Goal: Task Accomplishment & Management: Use online tool/utility

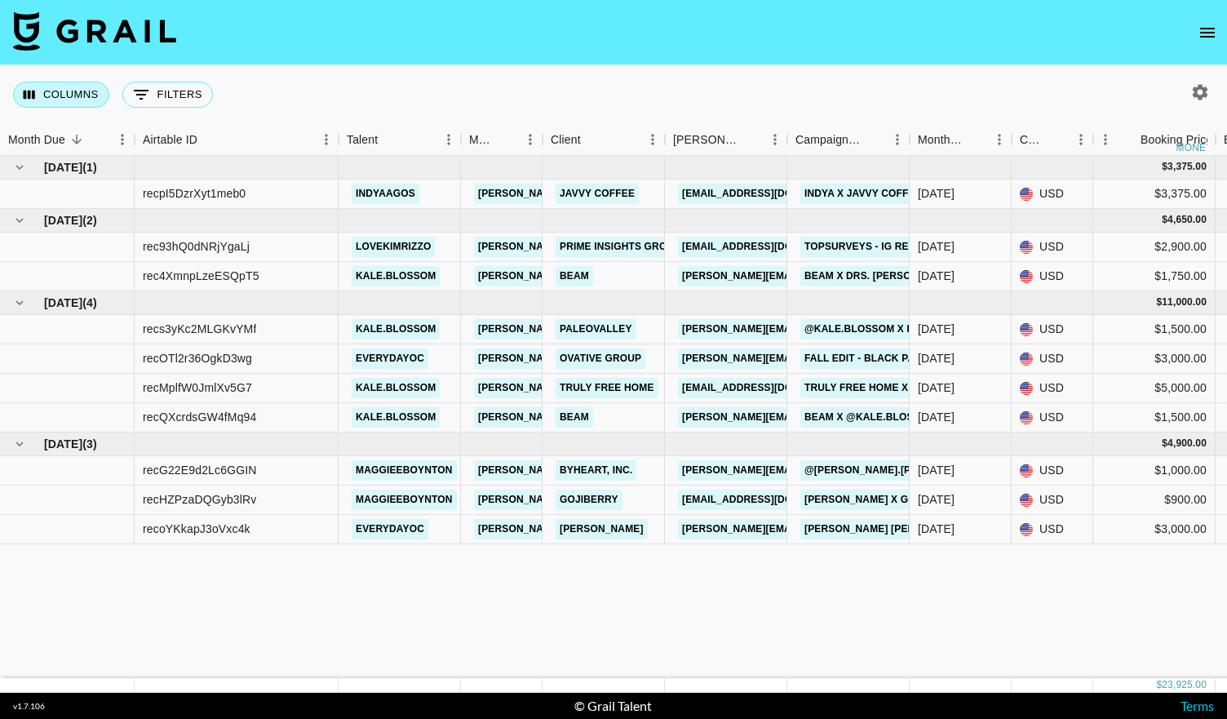
click at [47, 94] on button "Columns" at bounding box center [61, 95] width 96 height 26
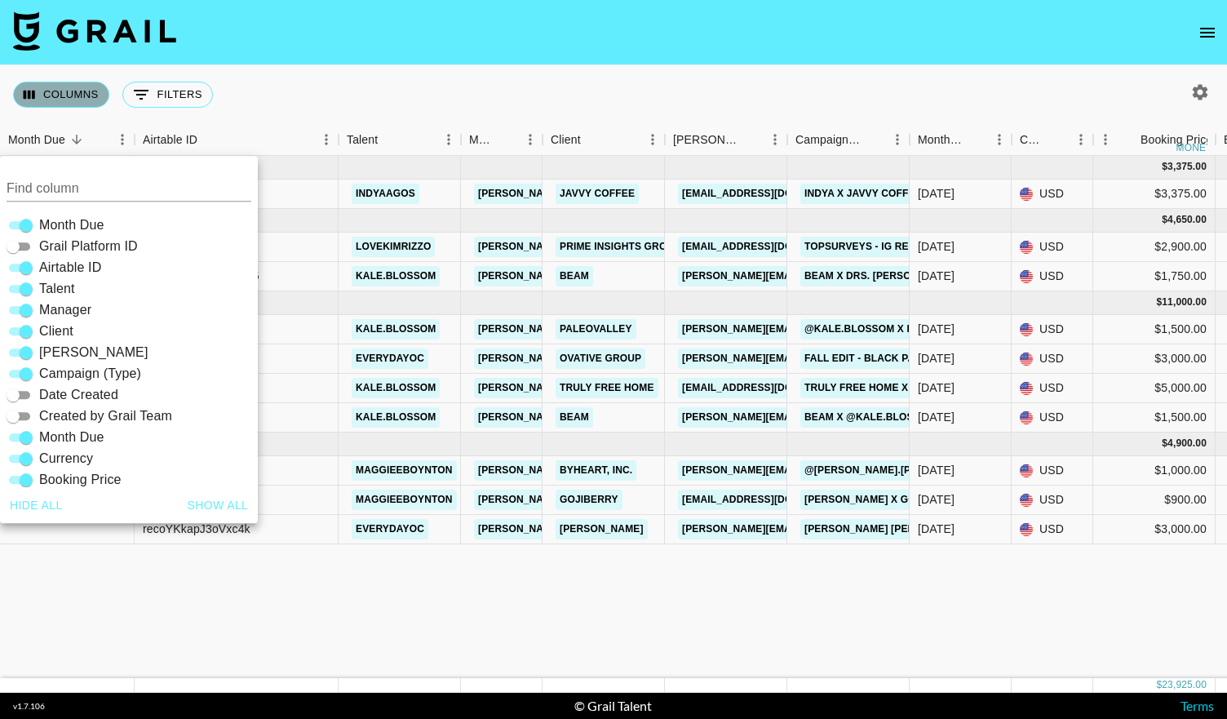
click at [47, 94] on button "Columns" at bounding box center [61, 95] width 96 height 26
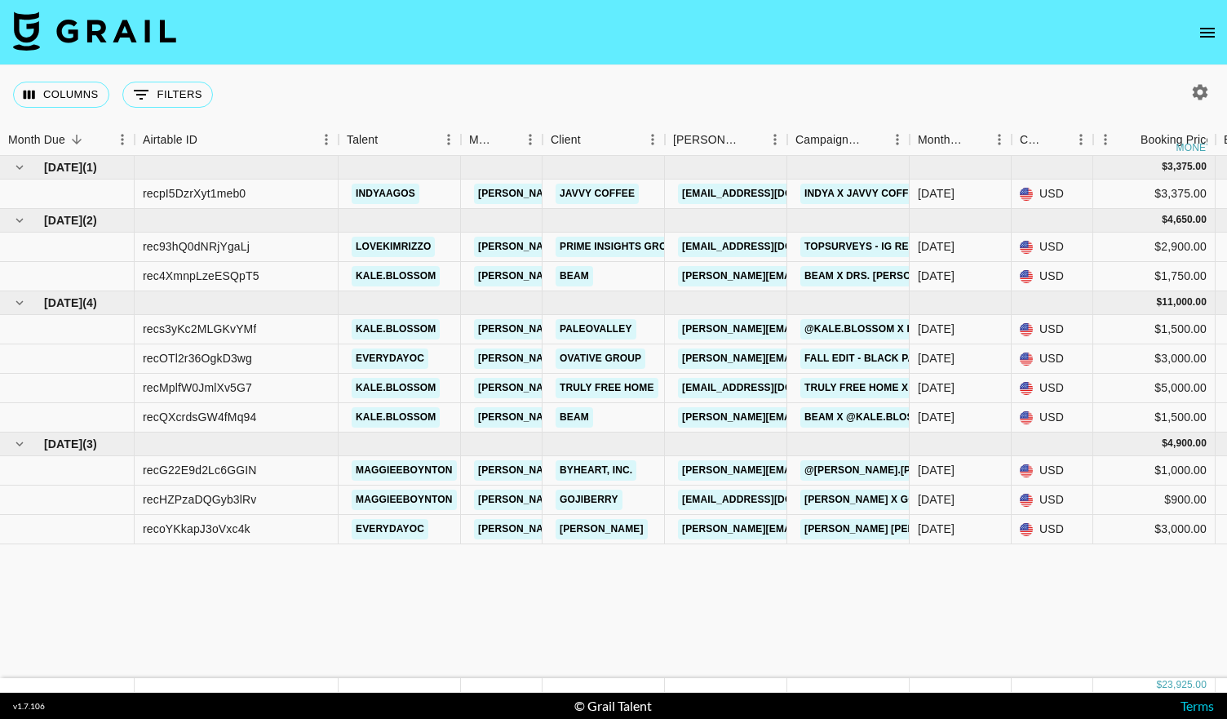
click at [1199, 92] on icon "button" at bounding box center [1200, 92] width 20 height 20
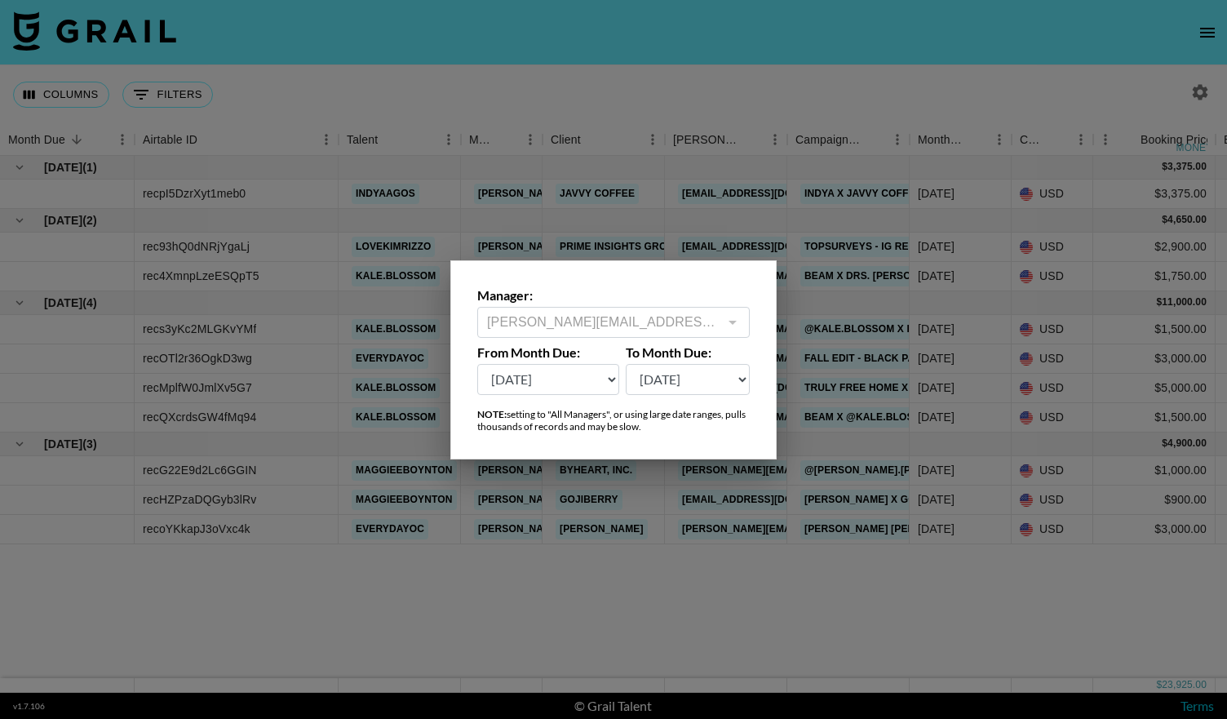
click at [579, 382] on select "Oct '26 Sep '26 Aug '26 Jul '26 Jun '26 May '26 Apr '26 Mar '26 Feb '26 Jan '26…" at bounding box center [548, 379] width 142 height 31
select select "May '25"
click at [477, 364] on select "Oct '26 Sep '26 Aug '26 Jul '26 Jun '26 May '26 Apr '26 Mar '26 Feb '26 Jan '26…" at bounding box center [548, 379] width 142 height 31
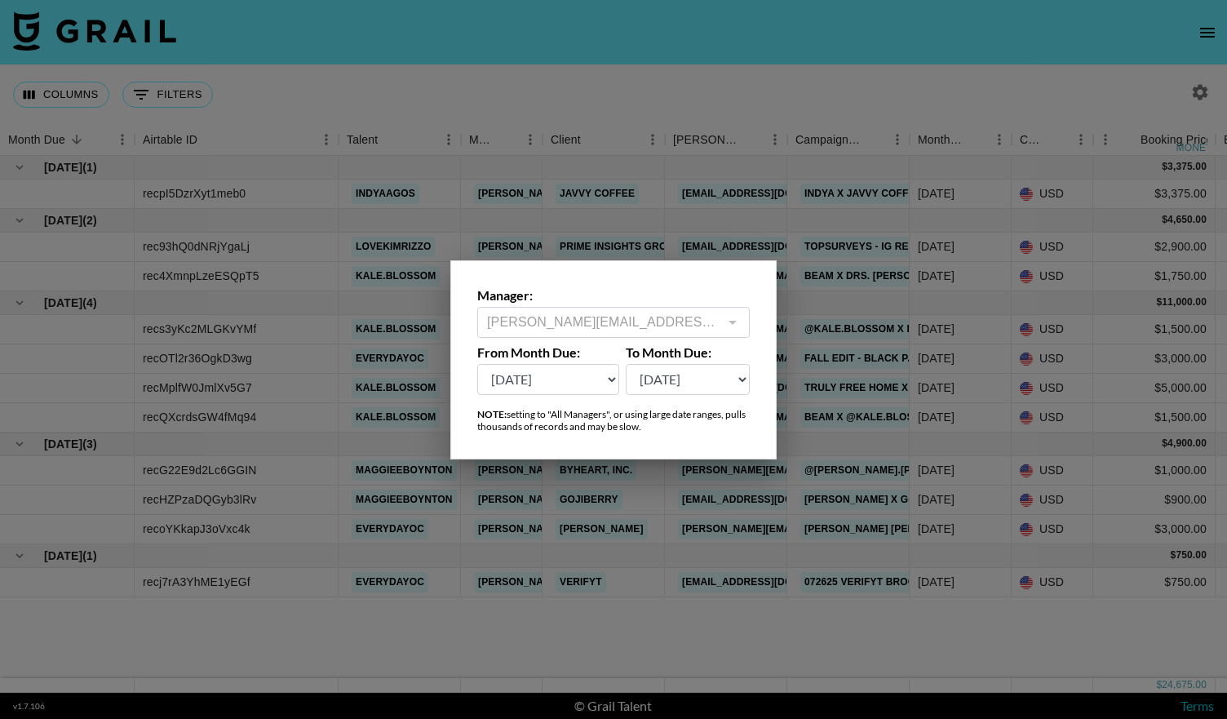
click at [299, 623] on div at bounding box center [613, 359] width 1227 height 719
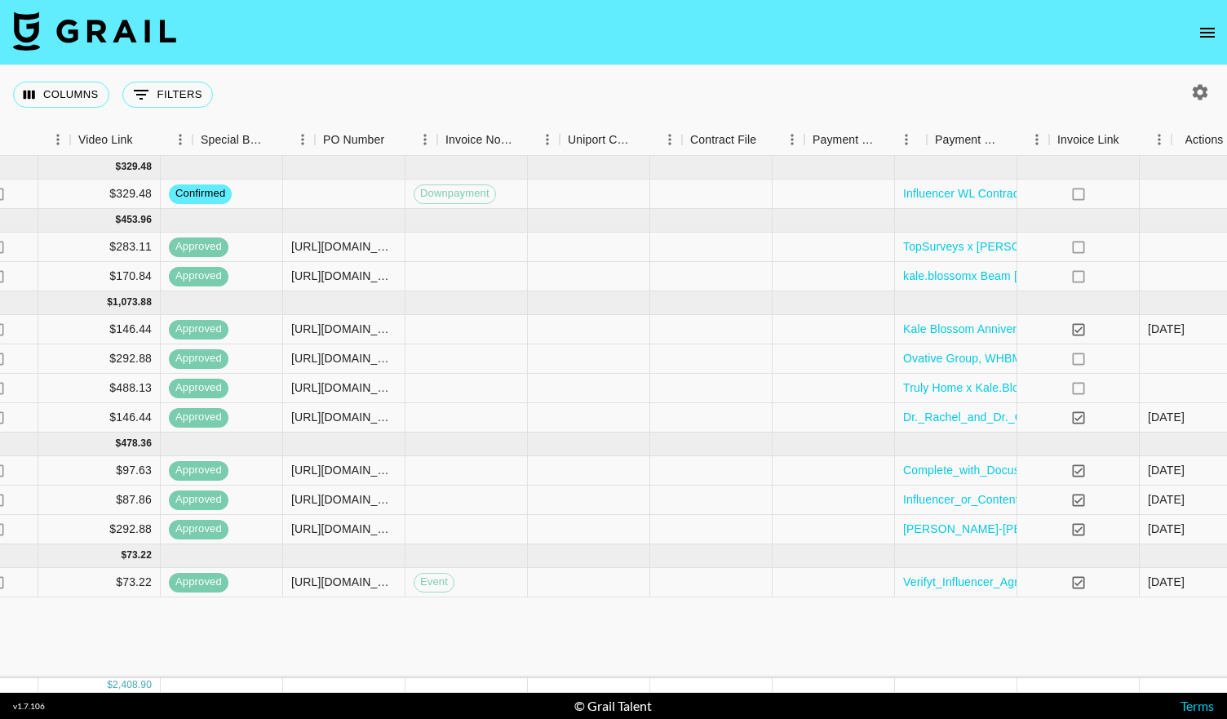
scroll to position [0, 1482]
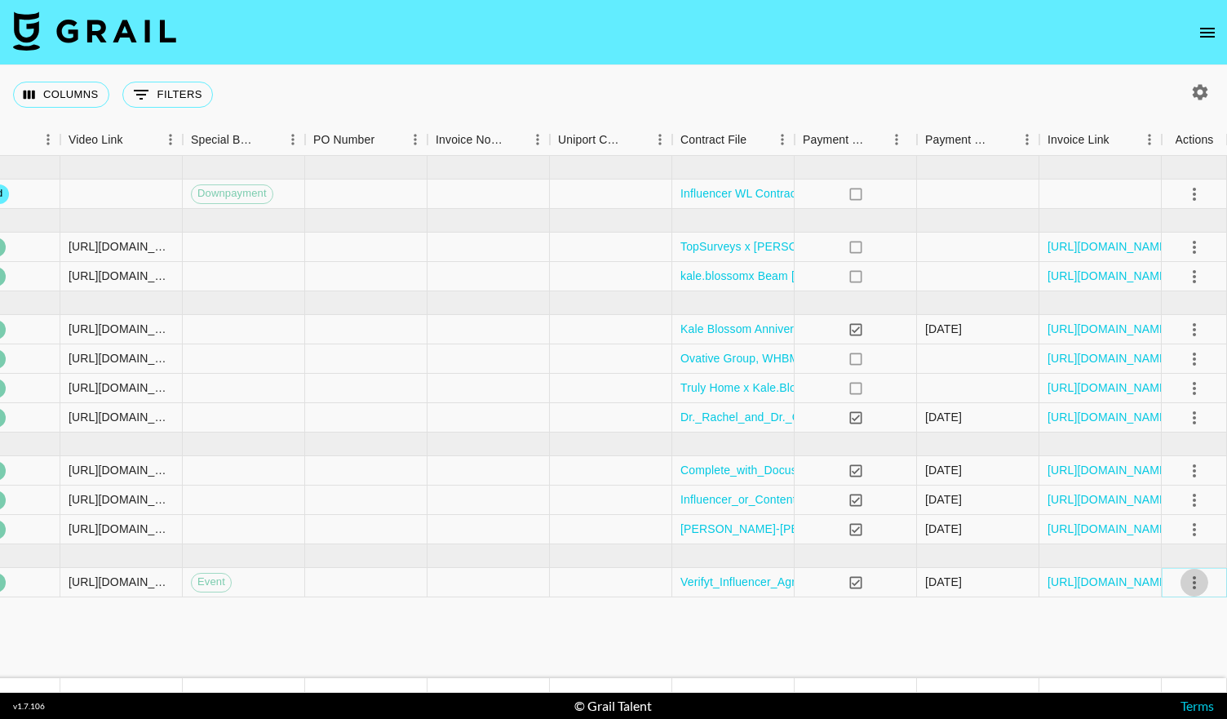
click at [1186, 584] on icon "select merge strategy" at bounding box center [1195, 583] width 20 height 20
click at [1064, 525] on link "[URL][DOMAIN_NAME]" at bounding box center [1109, 529] width 123 height 16
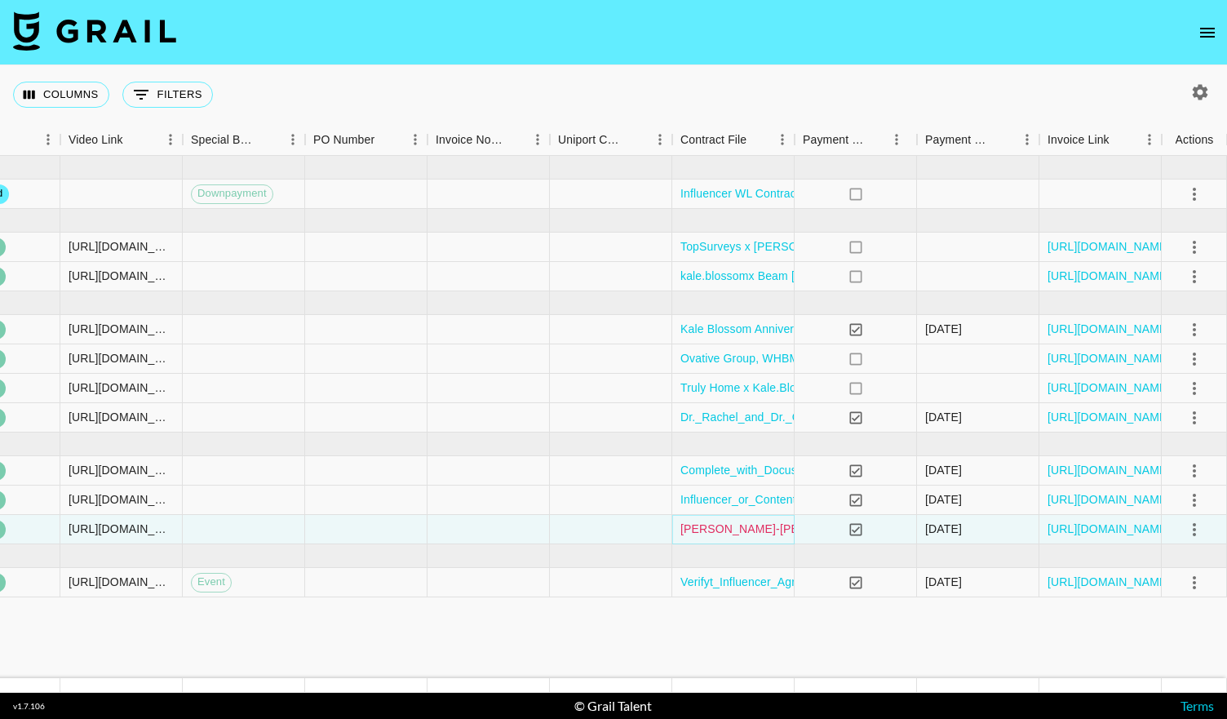
click at [739, 535] on link "[PERSON_NAME]-[PERSON_NAME].anderson_grail-talent.com.pdf" at bounding box center [856, 529] width 353 height 16
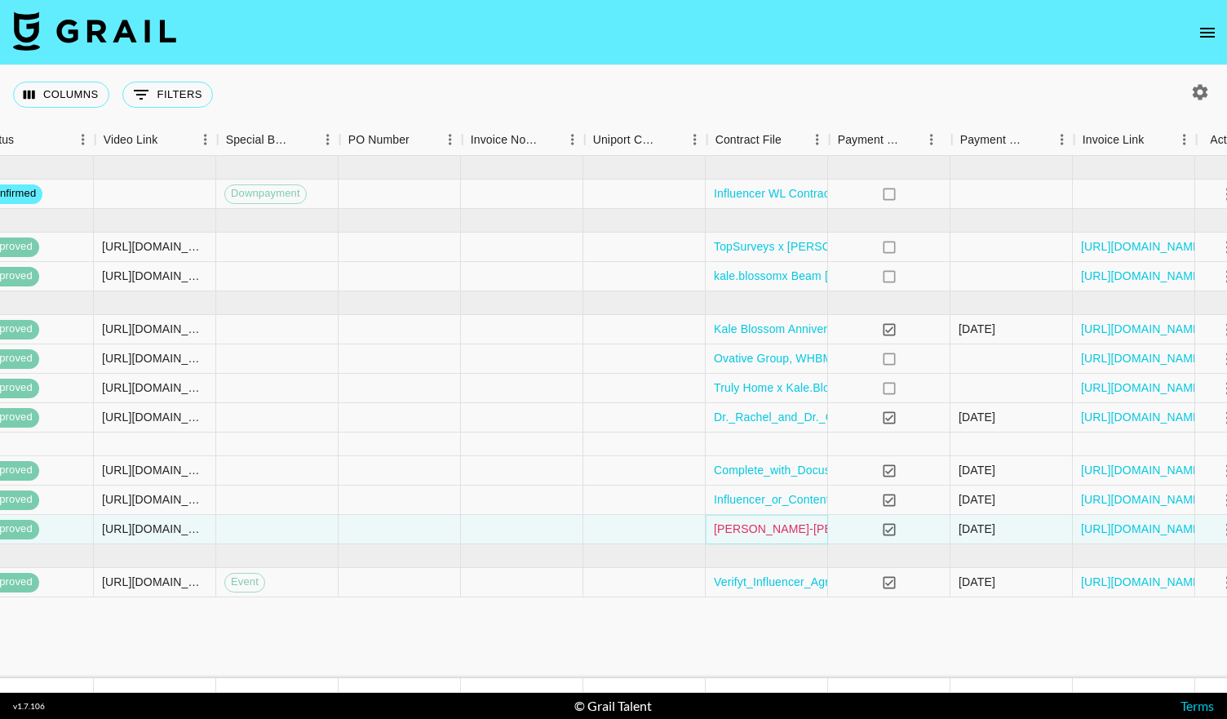
scroll to position [0, 1449]
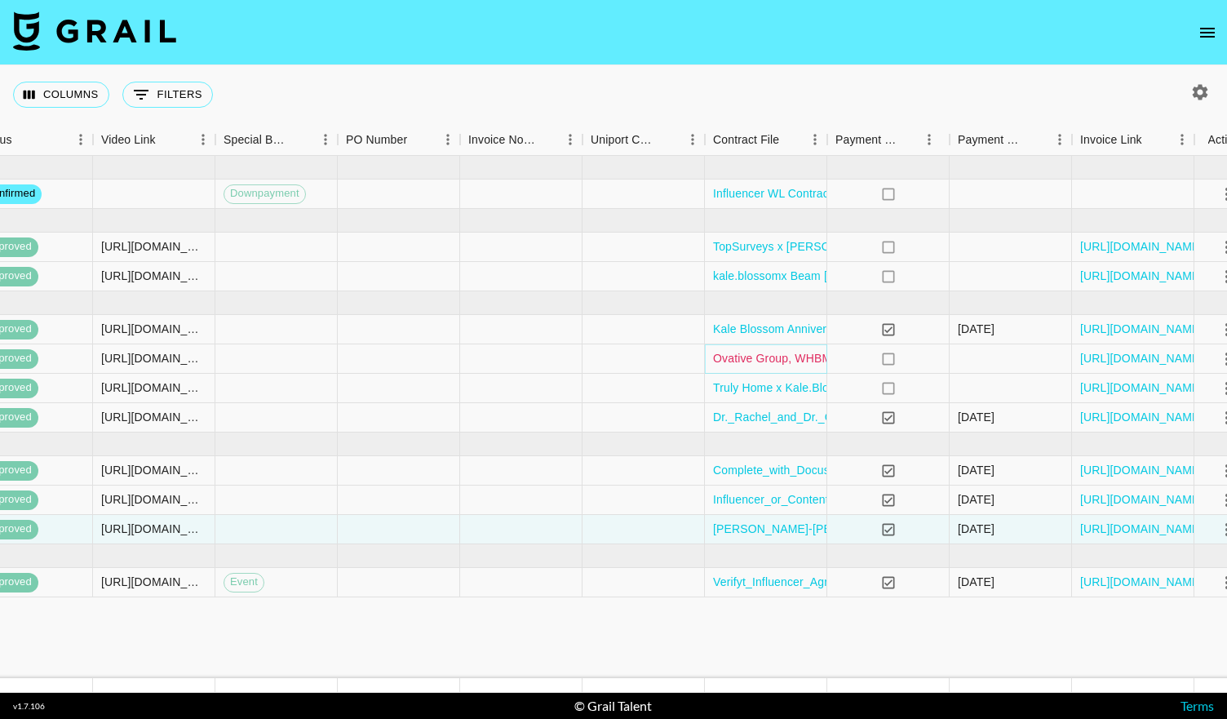
click at [787, 357] on link "Ovative Group, WHBM - [PERSON_NAME] - [DATE]-[DATE]_Redlined.pdf" at bounding box center [905, 358] width 384 height 16
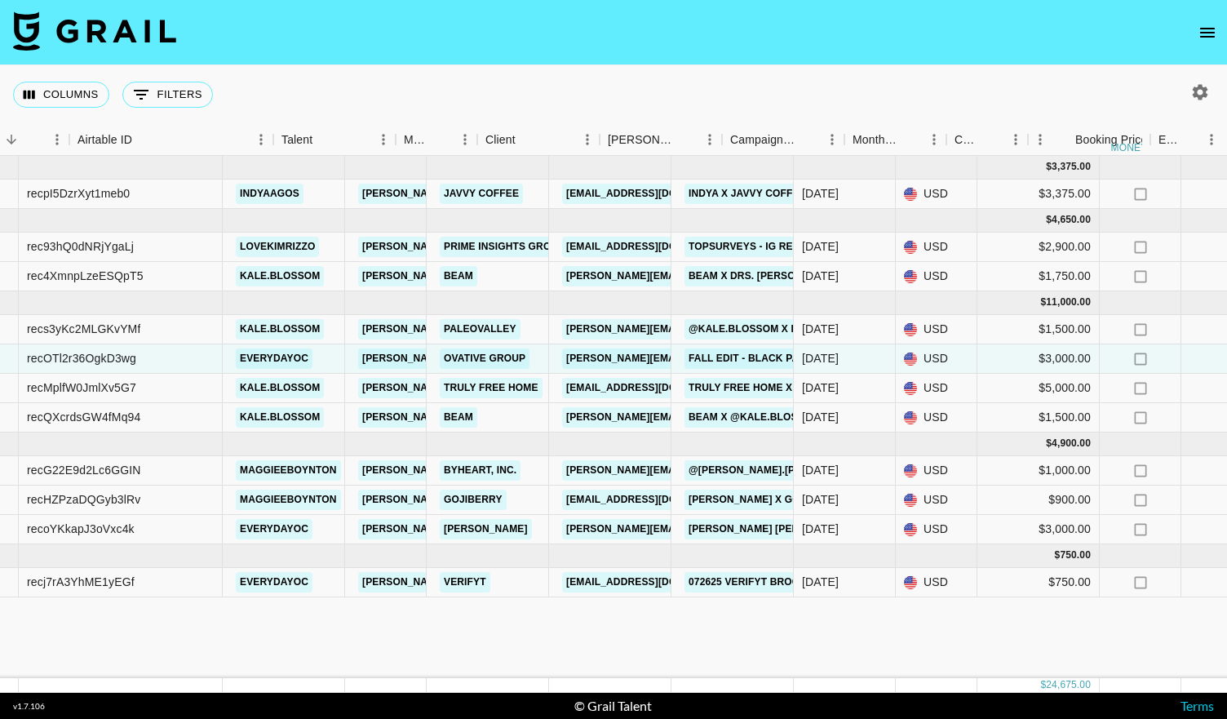
scroll to position [0, 0]
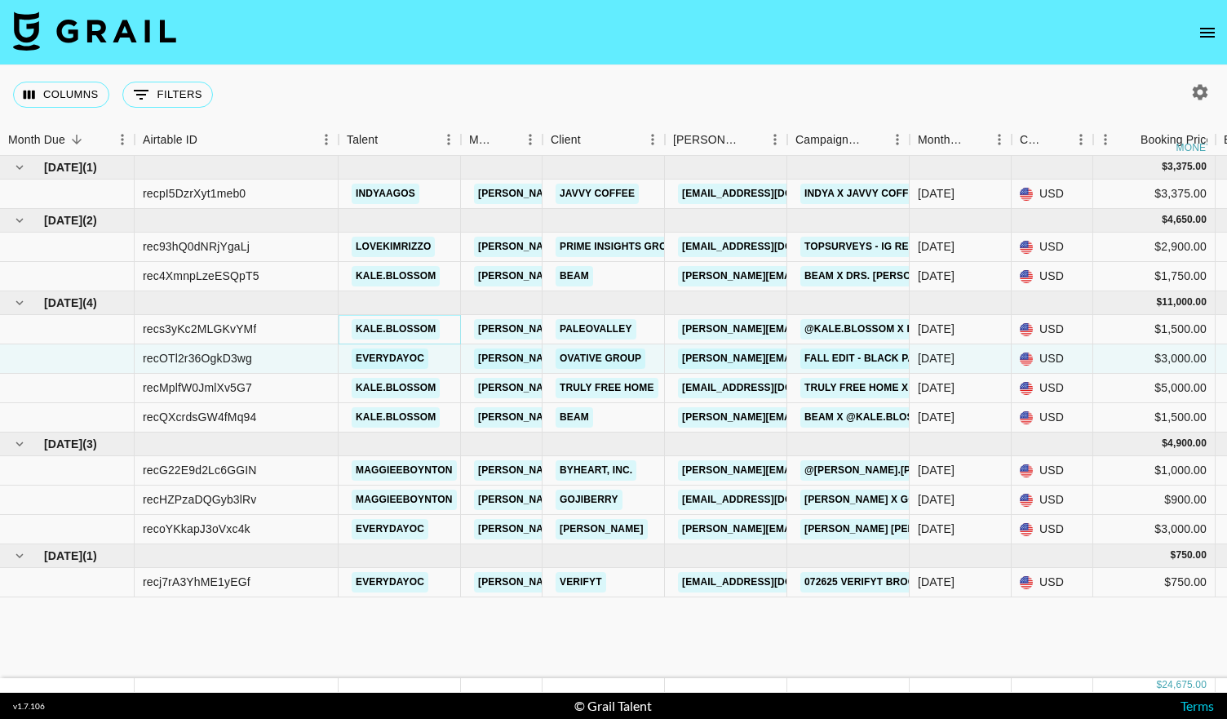
click at [389, 325] on link "kale.blossom" at bounding box center [396, 329] width 88 height 20
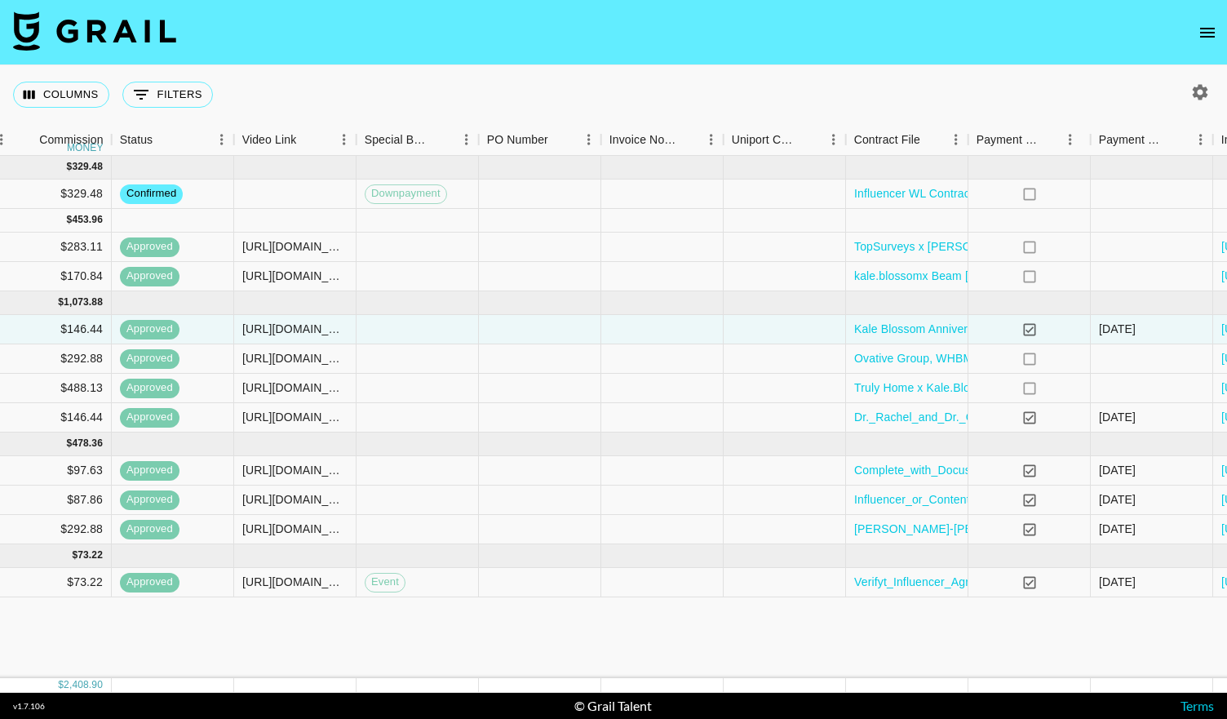
scroll to position [0, 1482]
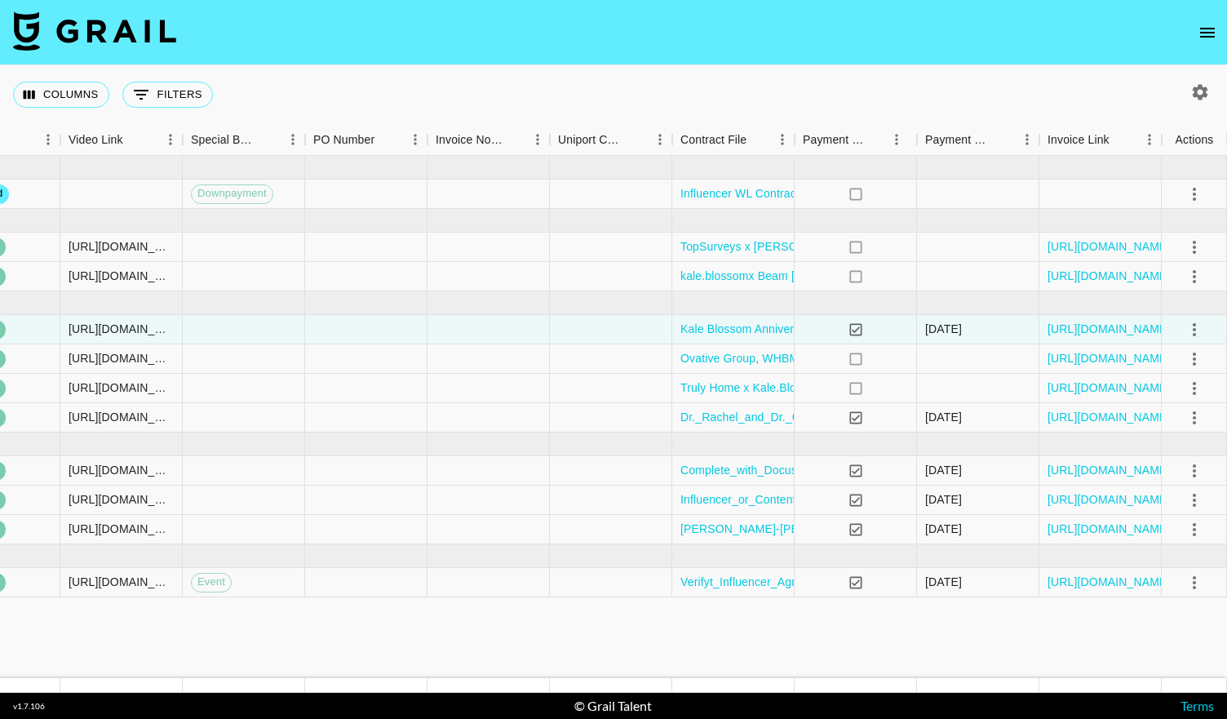
click at [1201, 34] on icon "open drawer" at bounding box center [1208, 33] width 20 height 20
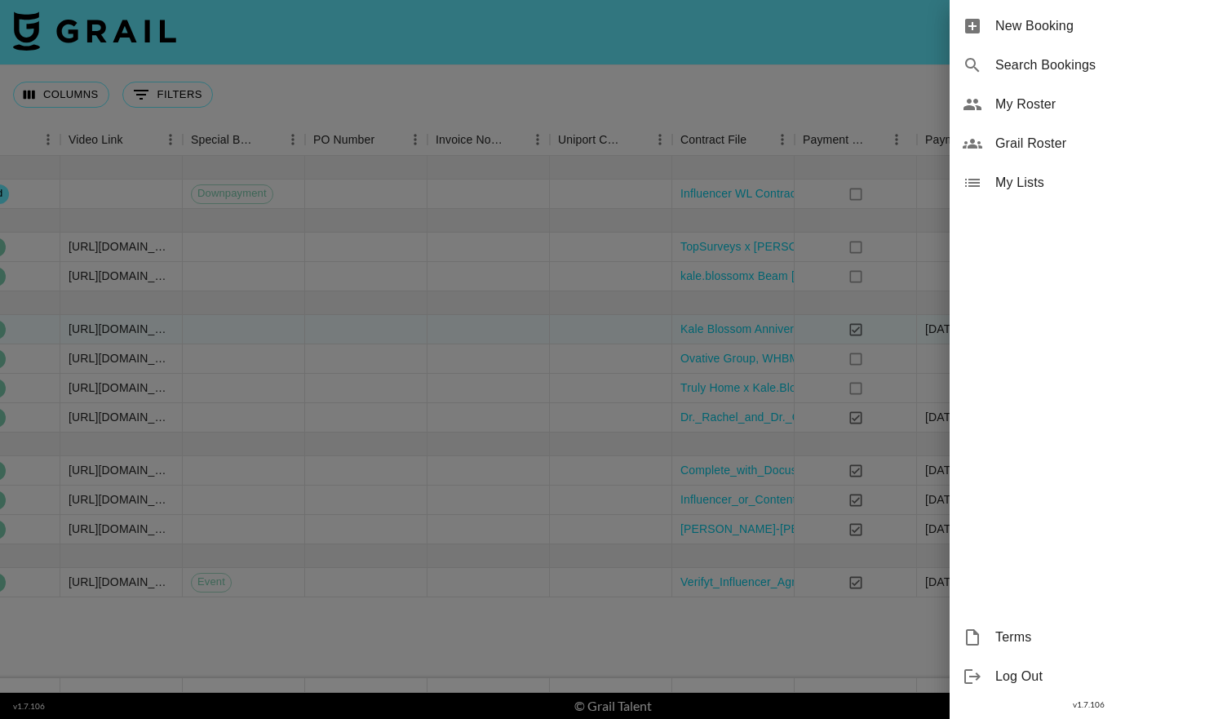
click at [467, 122] on div at bounding box center [613, 359] width 1227 height 719
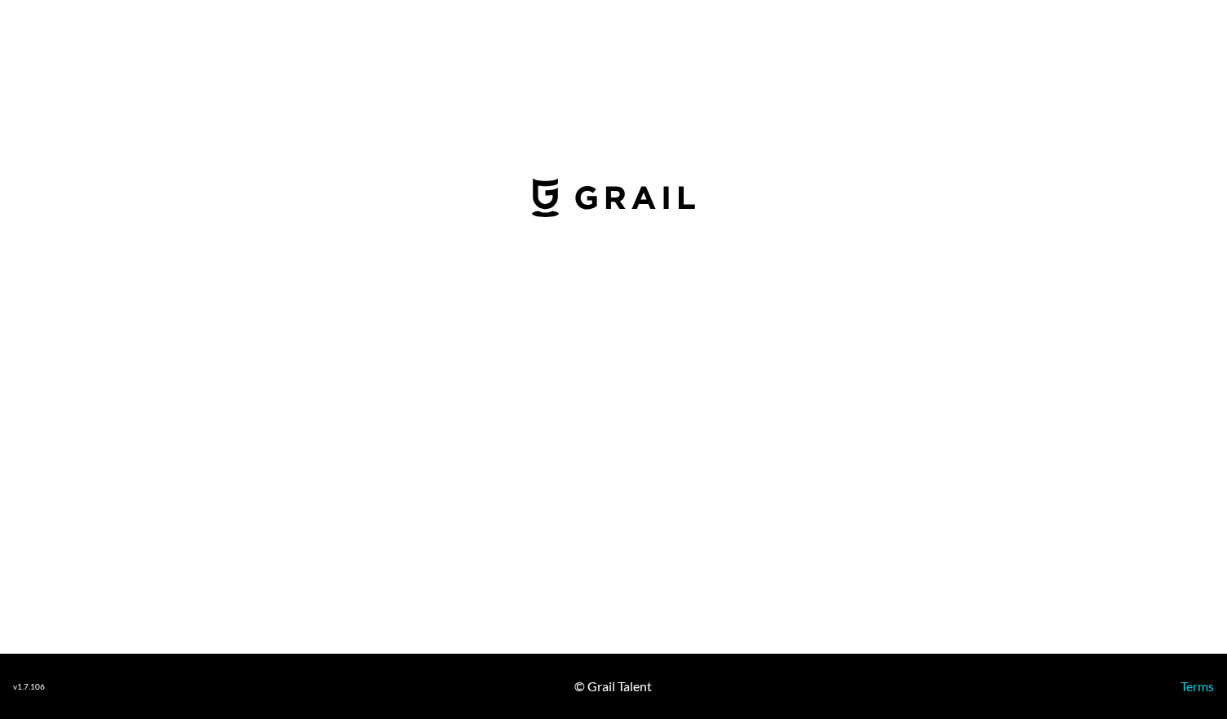
select select "USD"
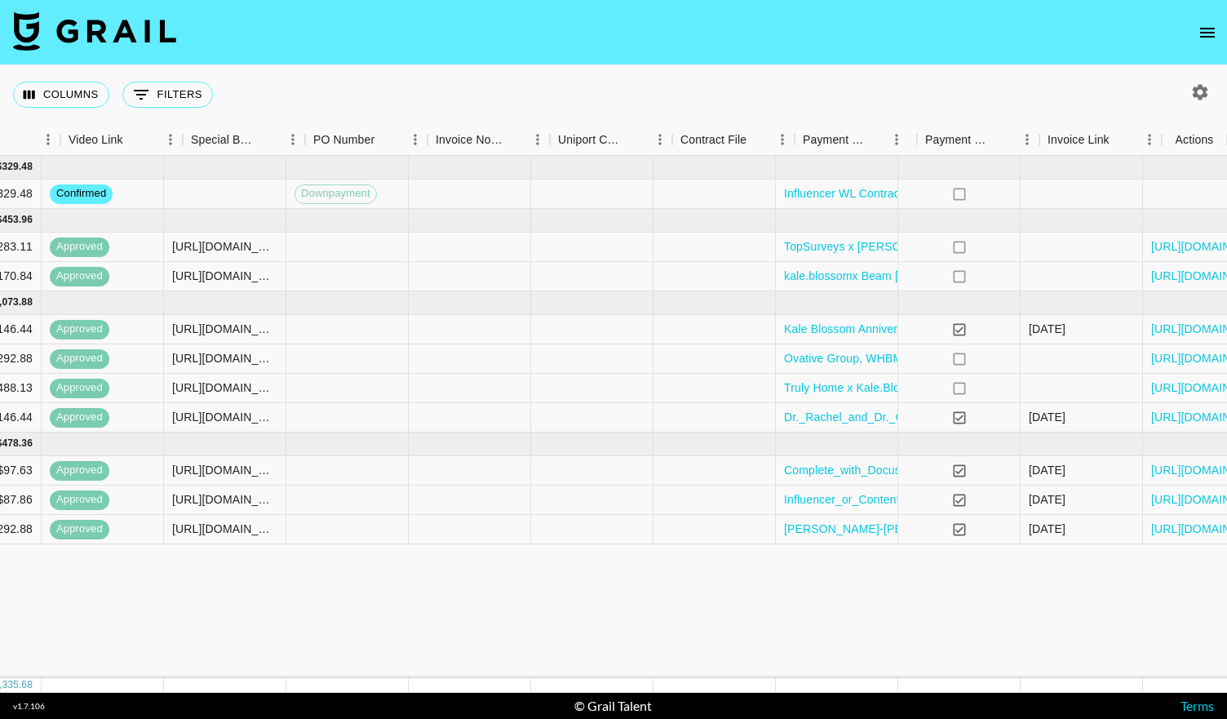
scroll to position [0, 1482]
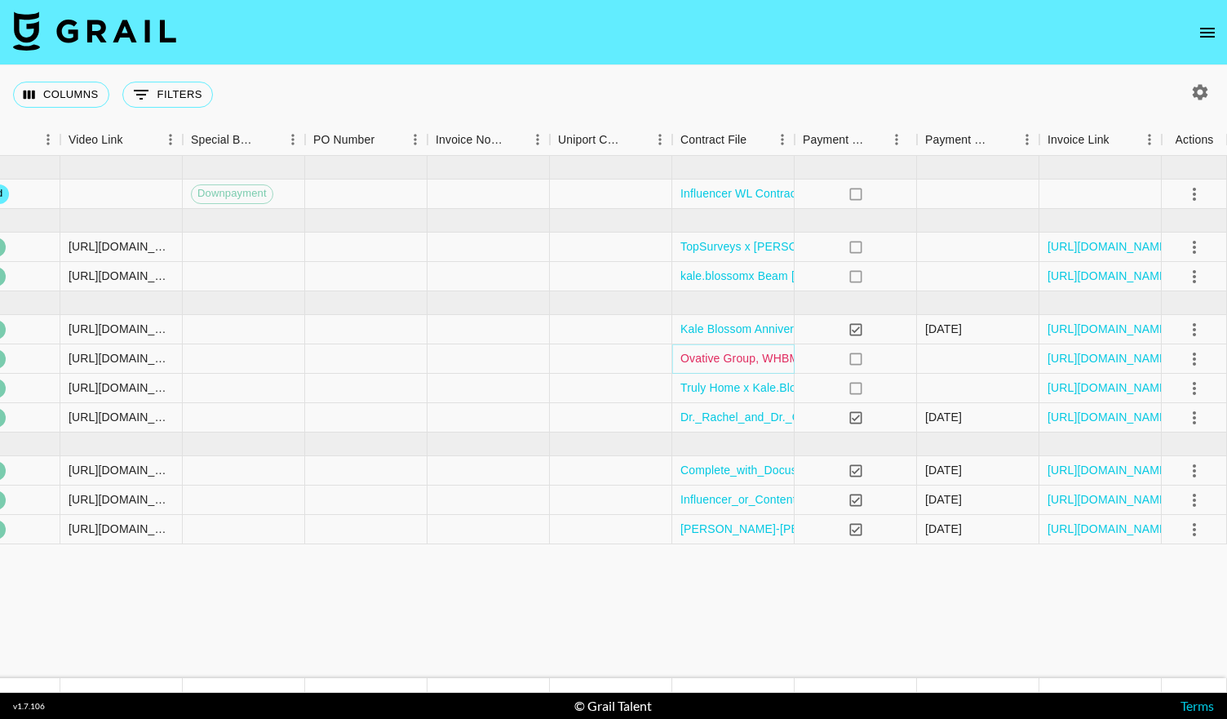
click at [757, 358] on link "Ovative Group, WHBM - [PERSON_NAME] - [DATE]-[DATE]_Redlined.pdf" at bounding box center [872, 358] width 384 height 16
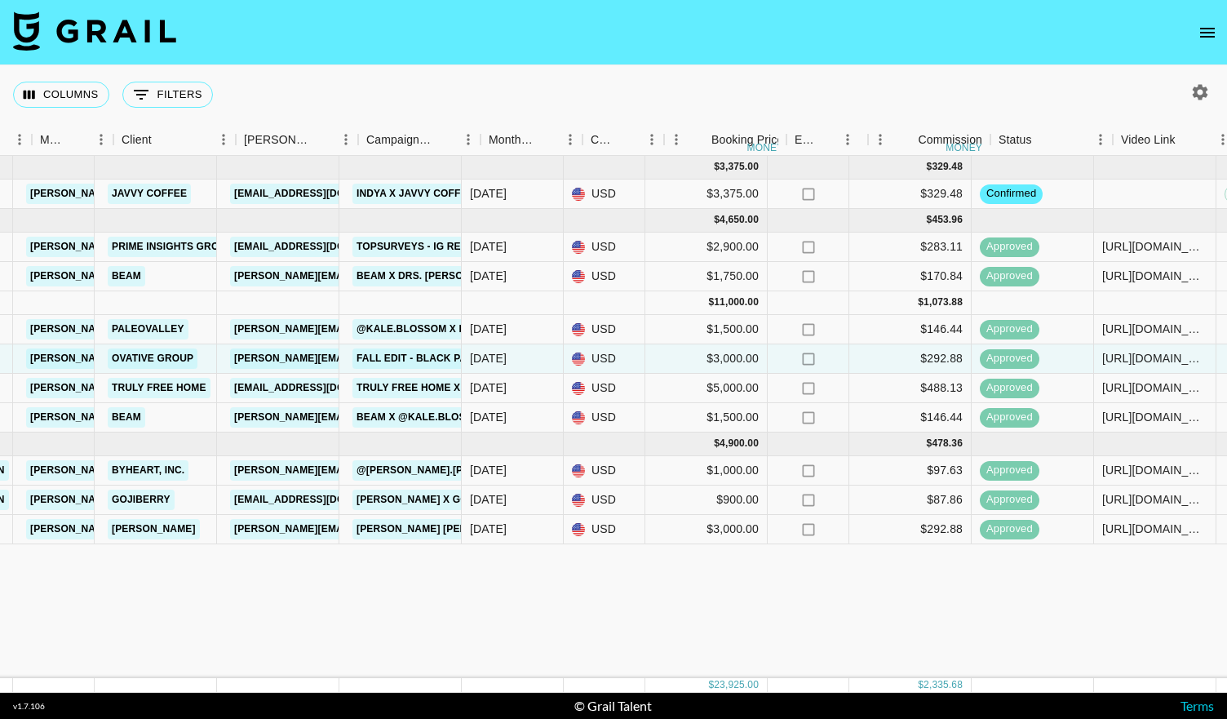
scroll to position [0, 0]
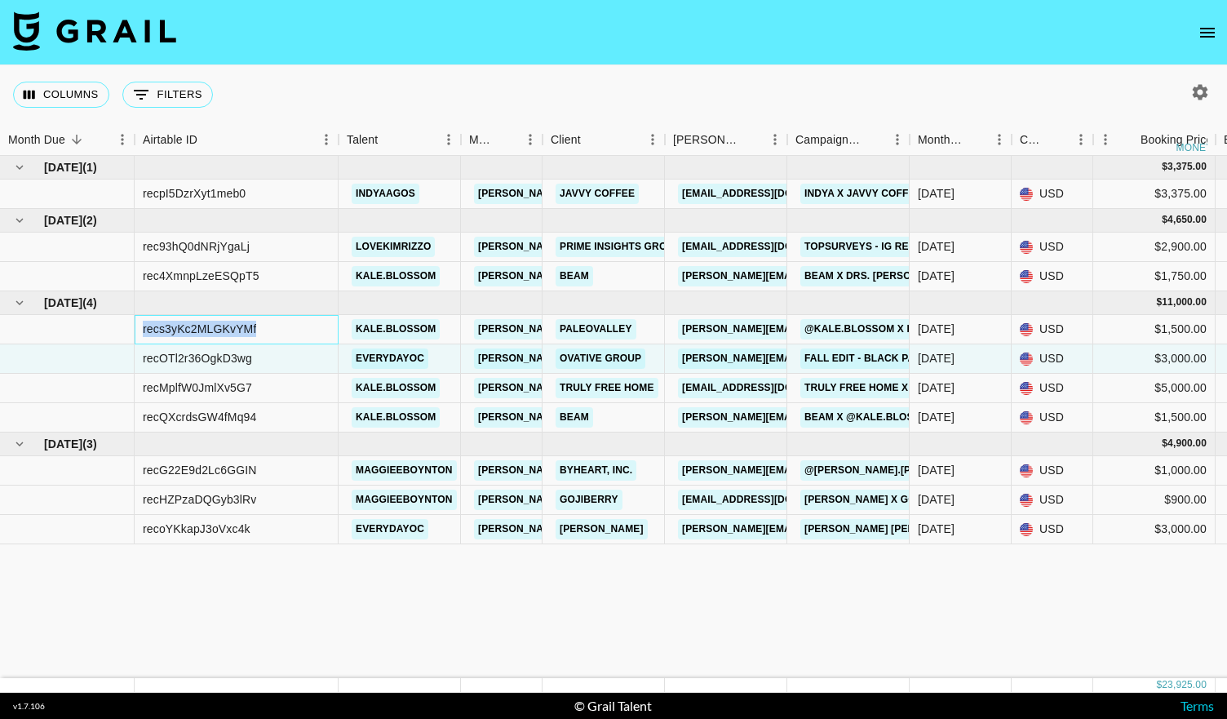
drag, startPoint x: 261, startPoint y: 330, endPoint x: 137, endPoint y: 326, distance: 124.1
click at [137, 326] on div "recs3yKc2MLGKvYMf" at bounding box center [237, 329] width 204 height 29
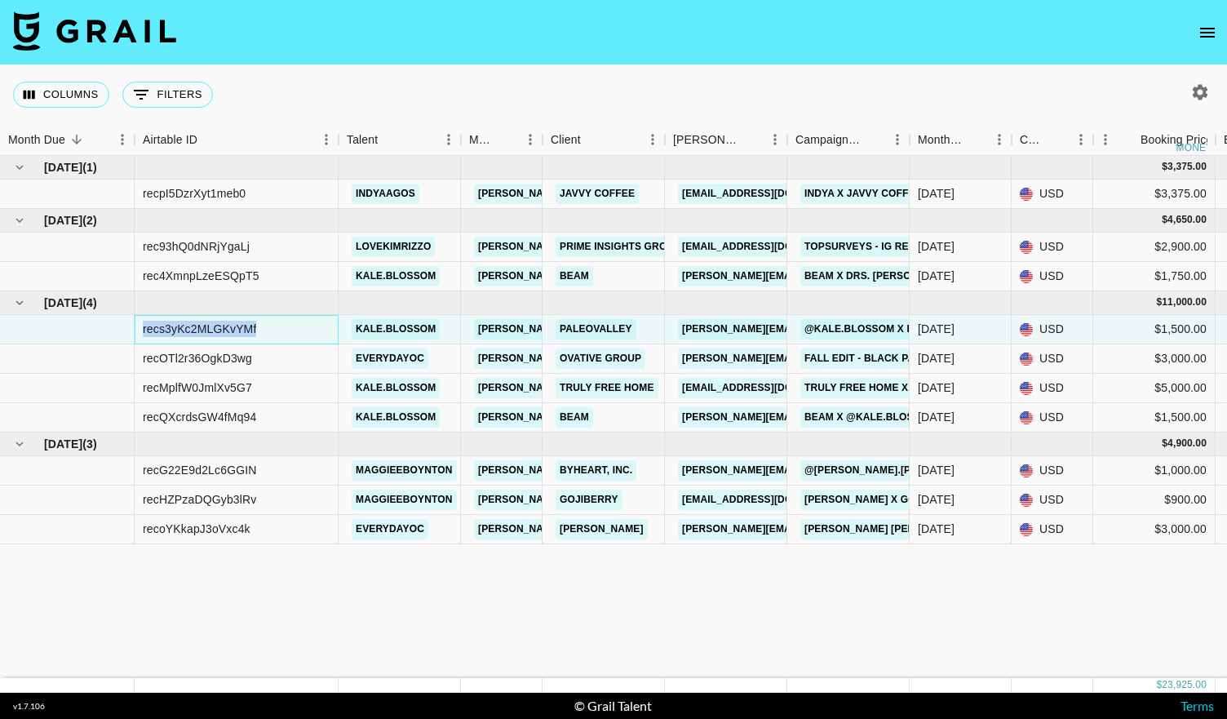
copy div "recs3yKc2MLGKvYMf"
click at [265, 419] on div "recQXcrdsGW4fMq94" at bounding box center [237, 417] width 204 height 29
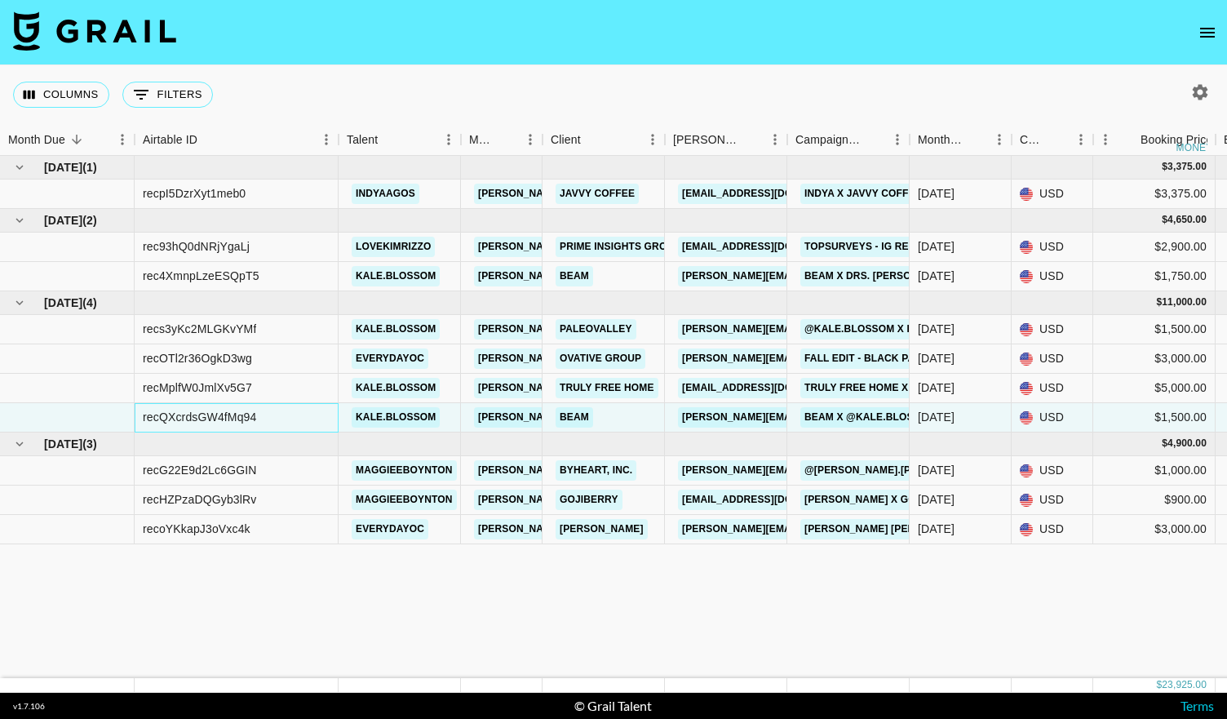
click at [265, 419] on div "recQXcrdsGW4fMq94" at bounding box center [237, 417] width 204 height 29
copy div "recQXcrdsGW4fMq94"
click at [273, 323] on div "recs3yKc2MLGKvYMf" at bounding box center [237, 329] width 204 height 29
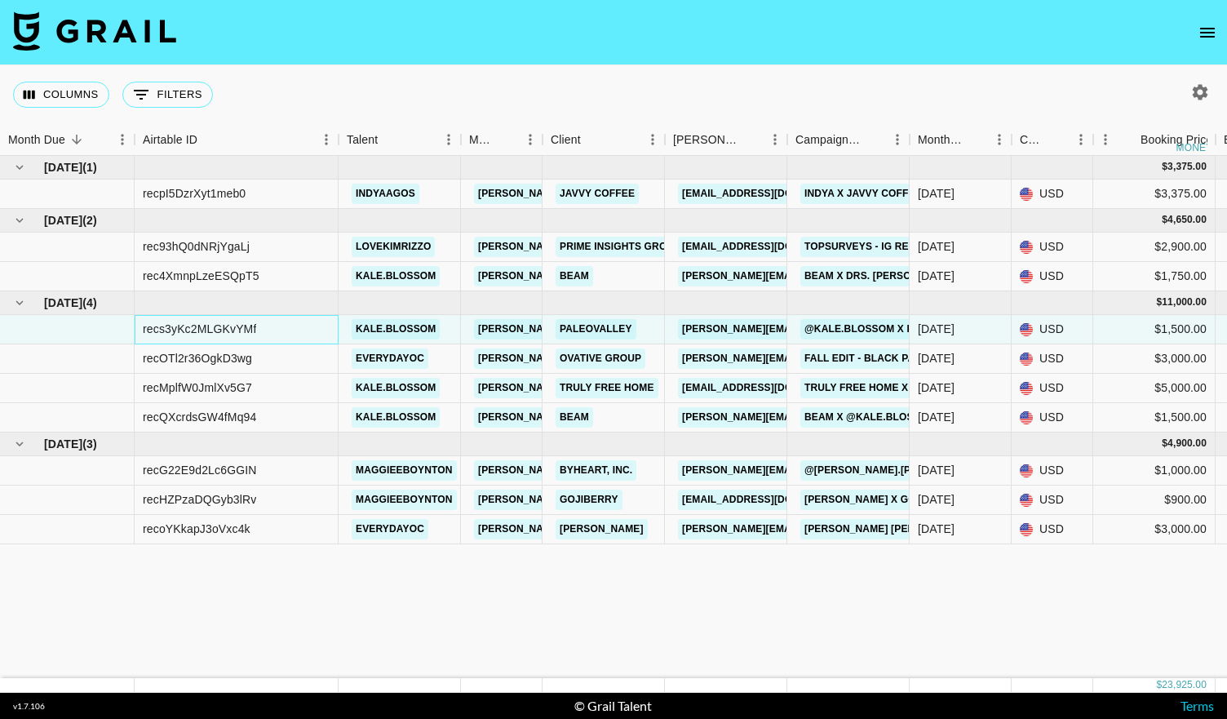
click at [273, 323] on div "recs3yKc2MLGKvYMf" at bounding box center [237, 329] width 204 height 29
copy div "recs3yKc2MLGKvYMf"
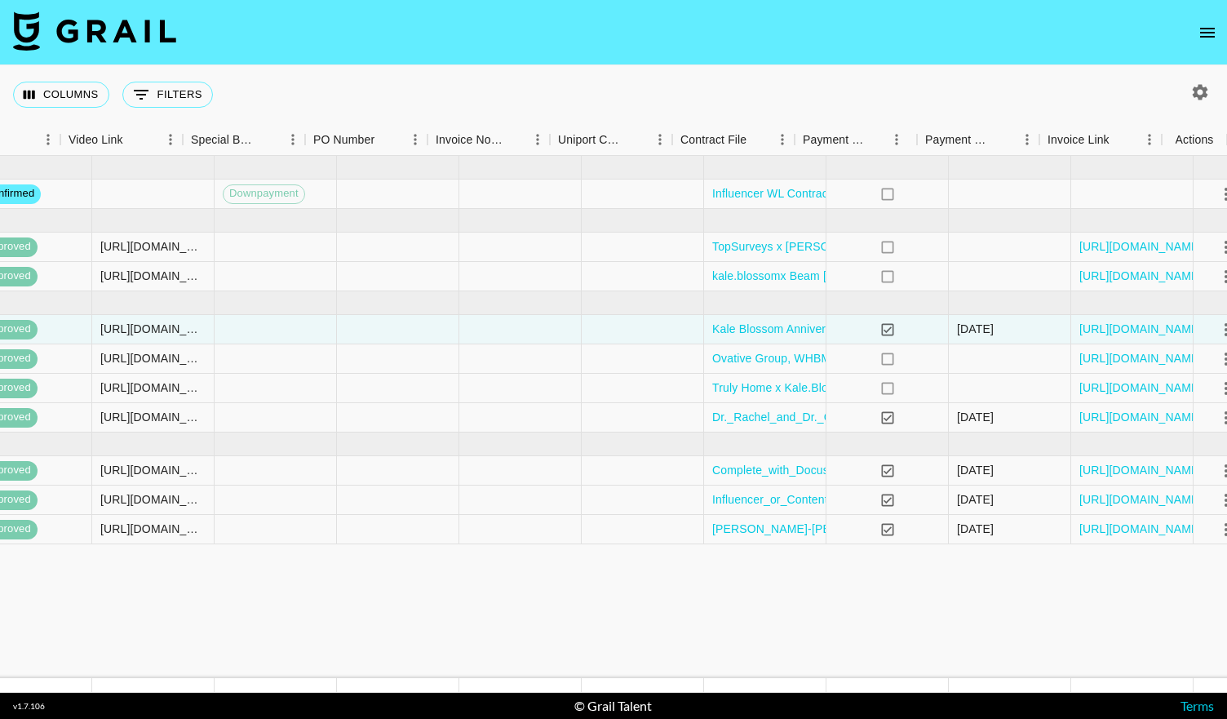
scroll to position [0, 1482]
